Goal: Task Accomplishment & Management: Manage account settings

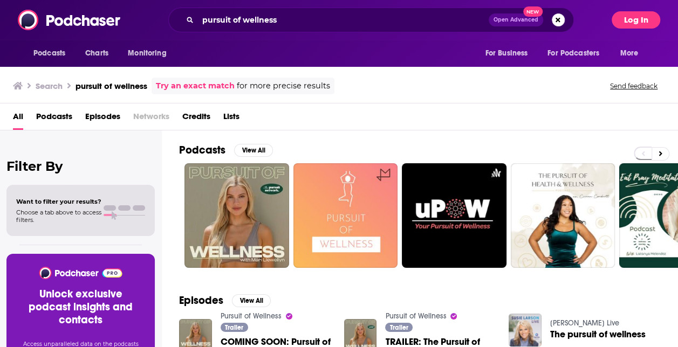
click at [637, 24] on button "Log In" at bounding box center [636, 19] width 49 height 17
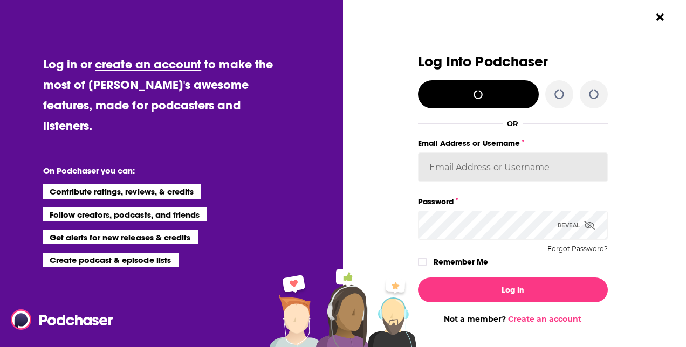
type input "[PERSON_NAME][EMAIL_ADDRESS][PERSON_NAME][DOMAIN_NAME]"
click at [466, 178] on input "[PERSON_NAME][EMAIL_ADDRESS][PERSON_NAME][DOMAIN_NAME]" at bounding box center [513, 167] width 190 height 29
click at [470, 170] on input "[PERSON_NAME][EMAIL_ADDRESS][PERSON_NAME][DOMAIN_NAME]" at bounding box center [513, 167] width 190 height 29
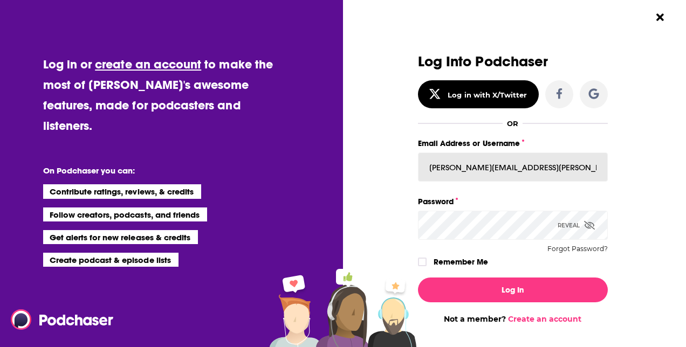
click at [470, 170] on input "[PERSON_NAME][EMAIL_ADDRESS][PERSON_NAME][DOMAIN_NAME]" at bounding box center [513, 167] width 190 height 29
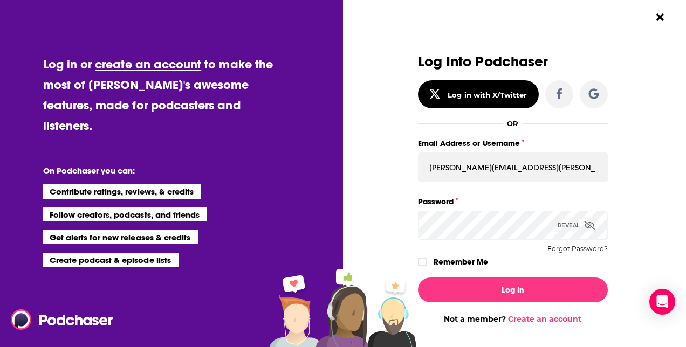
click at [586, 223] on icon "Dialog" at bounding box center [589, 225] width 11 height 9
